Goal: Information Seeking & Learning: Learn about a topic

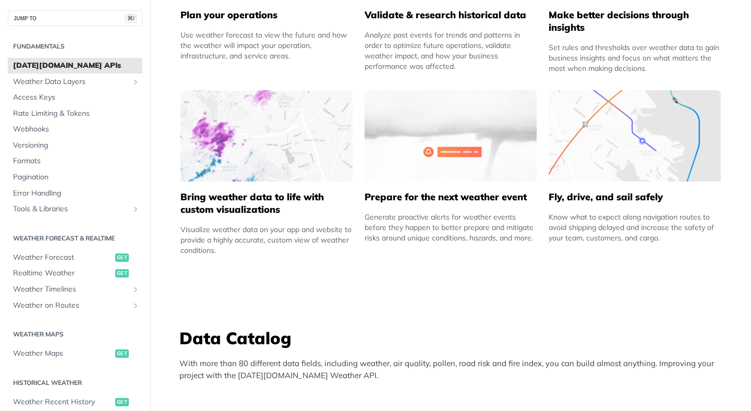
scroll to position [611, 0]
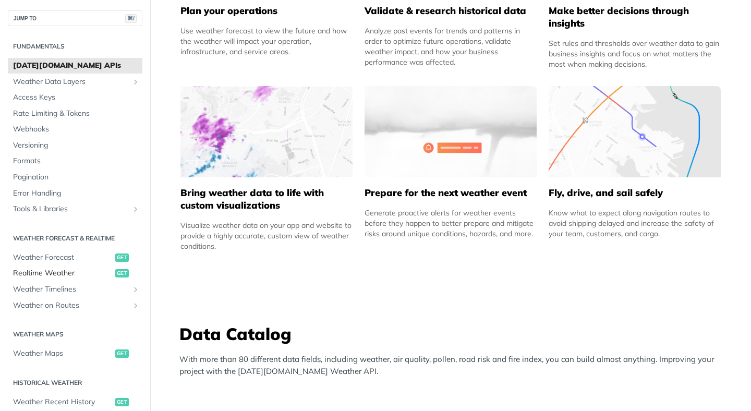
click at [66, 274] on span "Realtime Weather" at bounding box center [63, 273] width 100 height 10
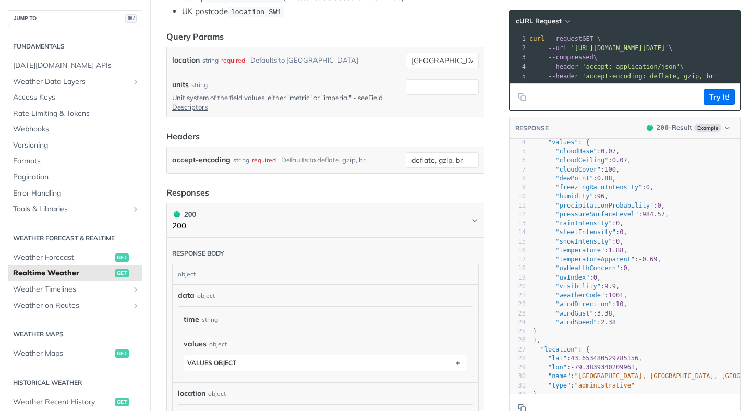
scroll to position [44, 0]
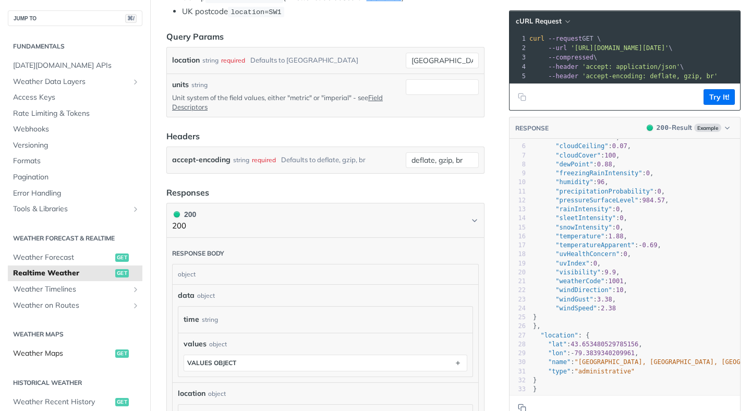
click at [38, 353] on span "Weather Maps" at bounding box center [63, 353] width 100 height 10
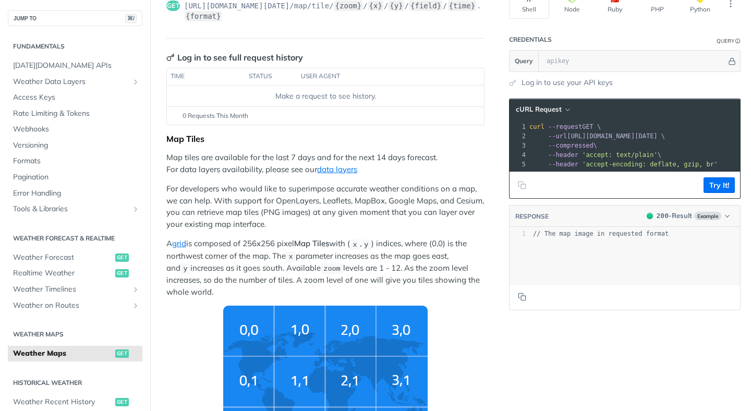
scroll to position [95, 0]
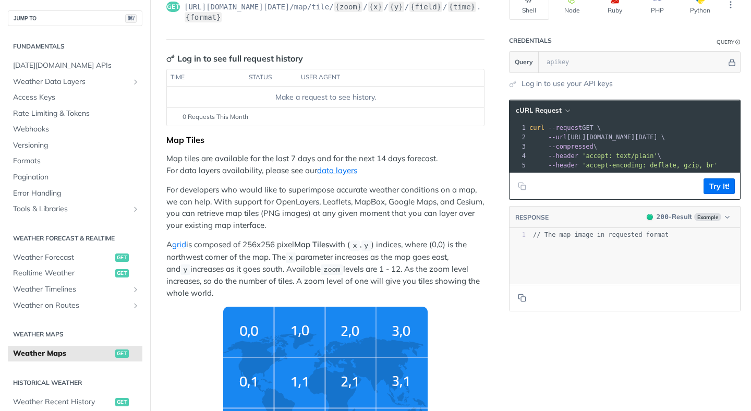
click at [251, 330] on img "Tiles Zoom Level" at bounding box center [325, 383] width 204 height 153
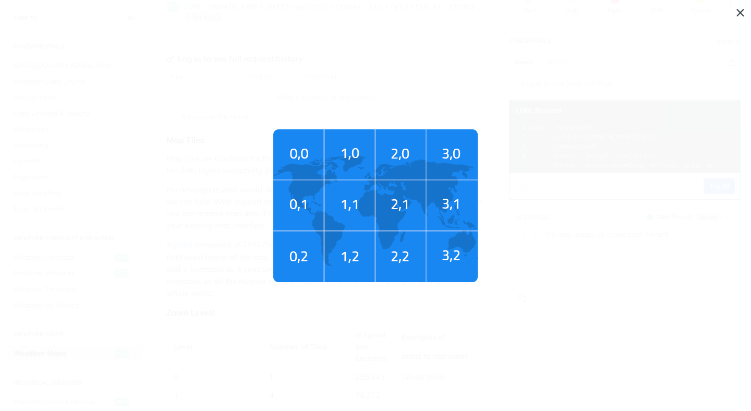
click at [259, 321] on span "Tiles Zoom Level" at bounding box center [375, 205] width 751 height 411
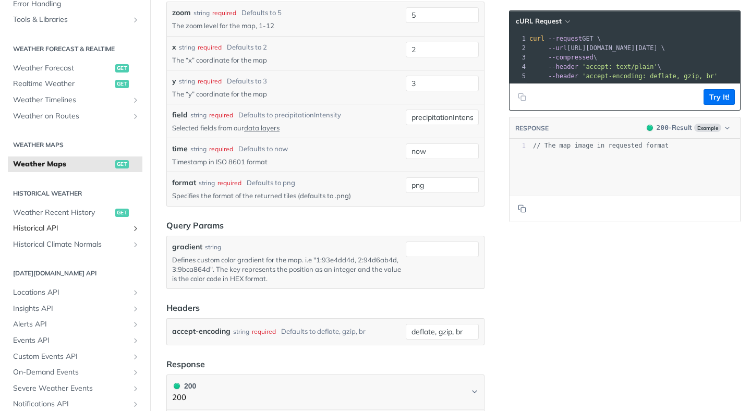
scroll to position [134, 0]
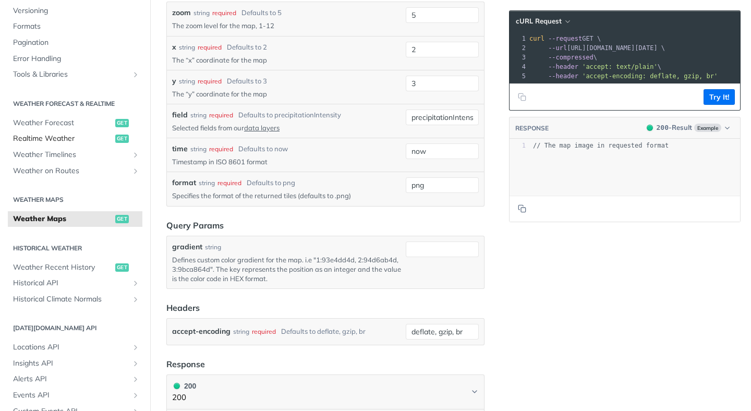
click at [64, 134] on span "Realtime Weather" at bounding box center [63, 138] width 100 height 10
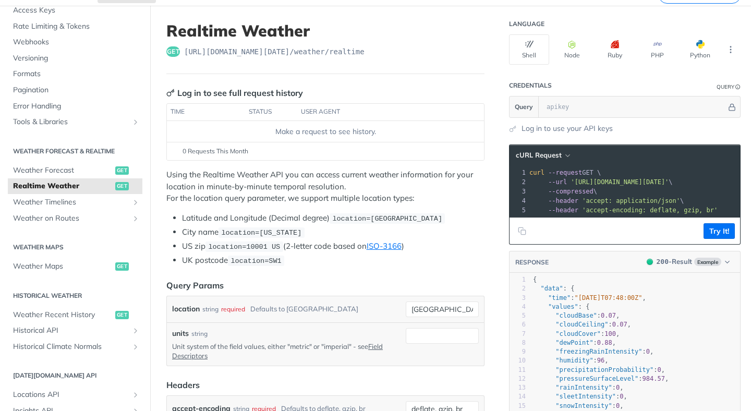
scroll to position [63, 0]
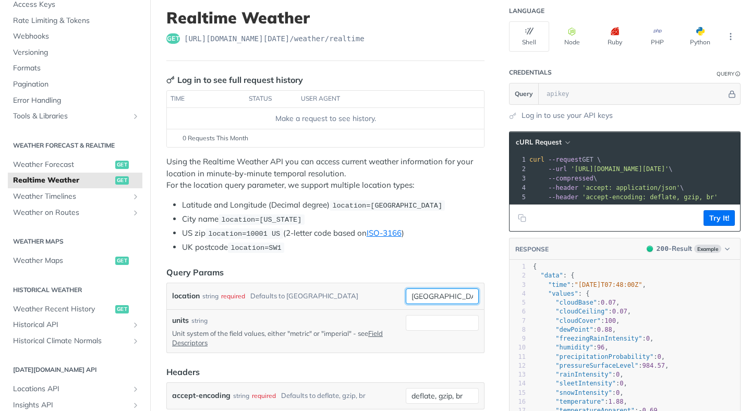
click at [423, 289] on input "[GEOGRAPHIC_DATA]" at bounding box center [442, 296] width 73 height 16
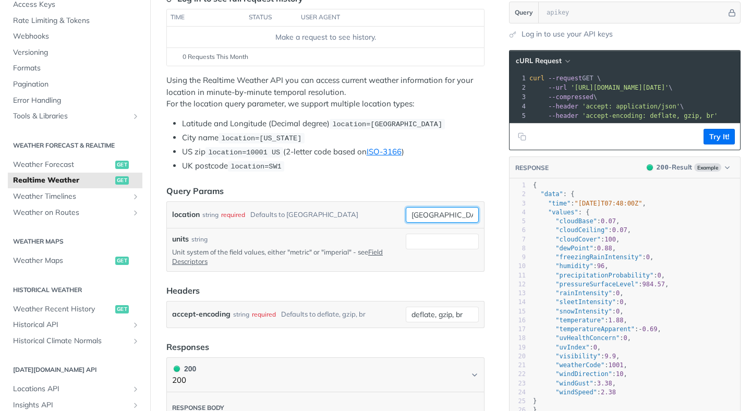
scroll to position [146, 0]
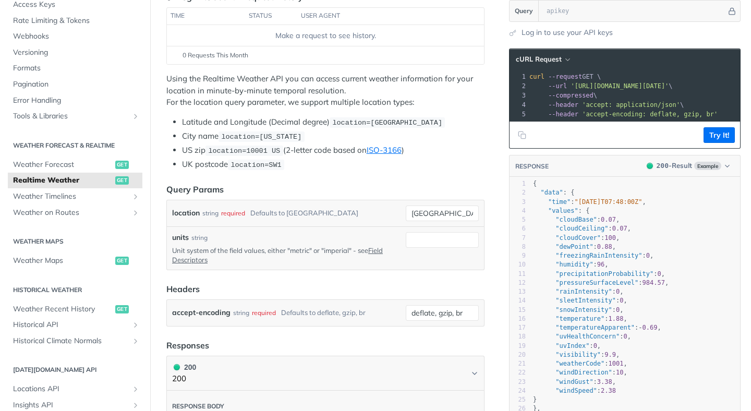
click at [269, 300] on div "accept-encoding string required Defaults to deflate, gzip, br deflate, gzip, br" at bounding box center [325, 313] width 317 height 26
